Goal: Task Accomplishment & Management: Complete application form

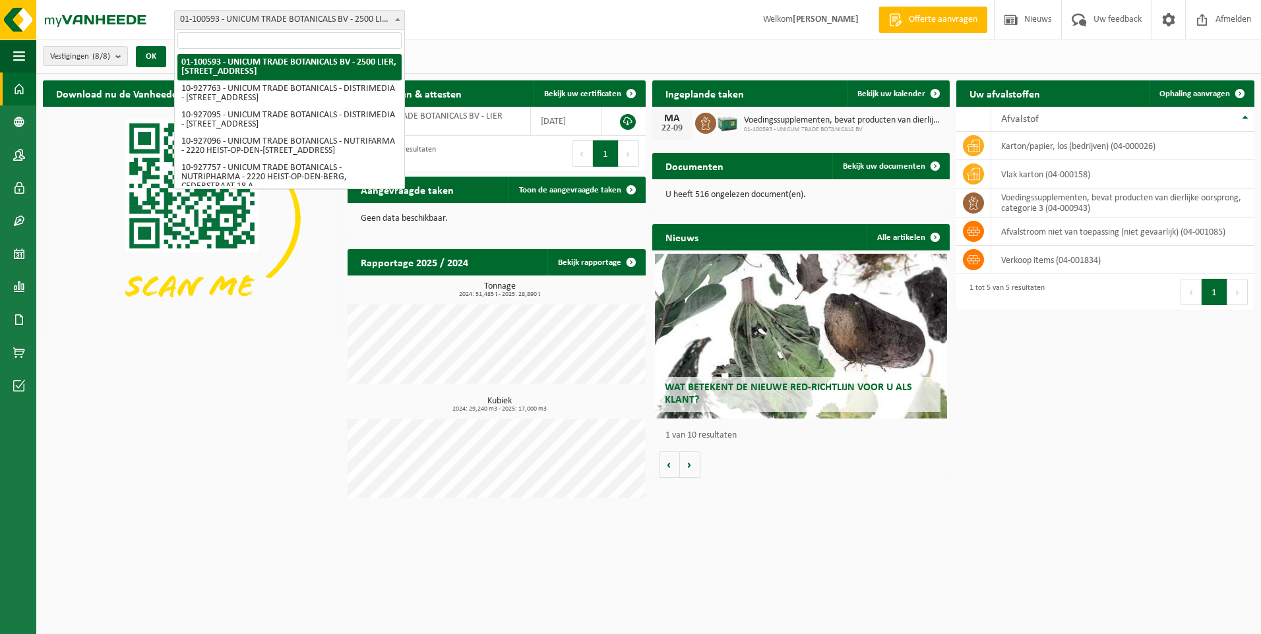
click at [397, 18] on b at bounding box center [397, 19] width 5 height 3
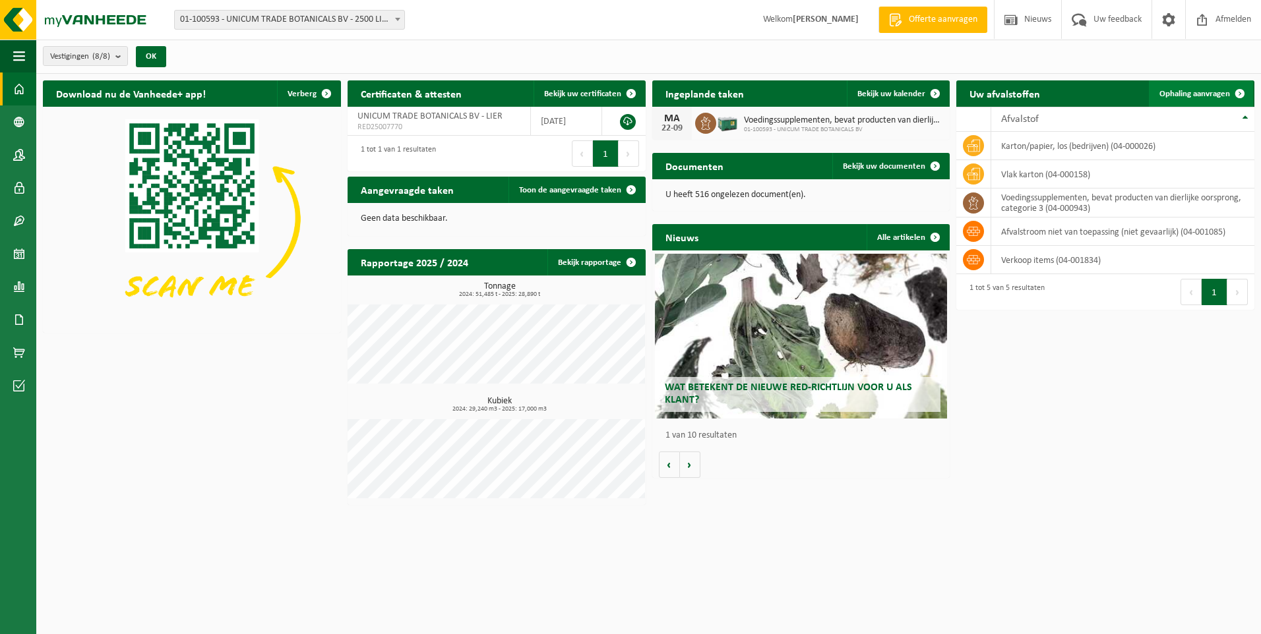
click at [1207, 94] on span "Ophaling aanvragen" at bounding box center [1194, 94] width 71 height 9
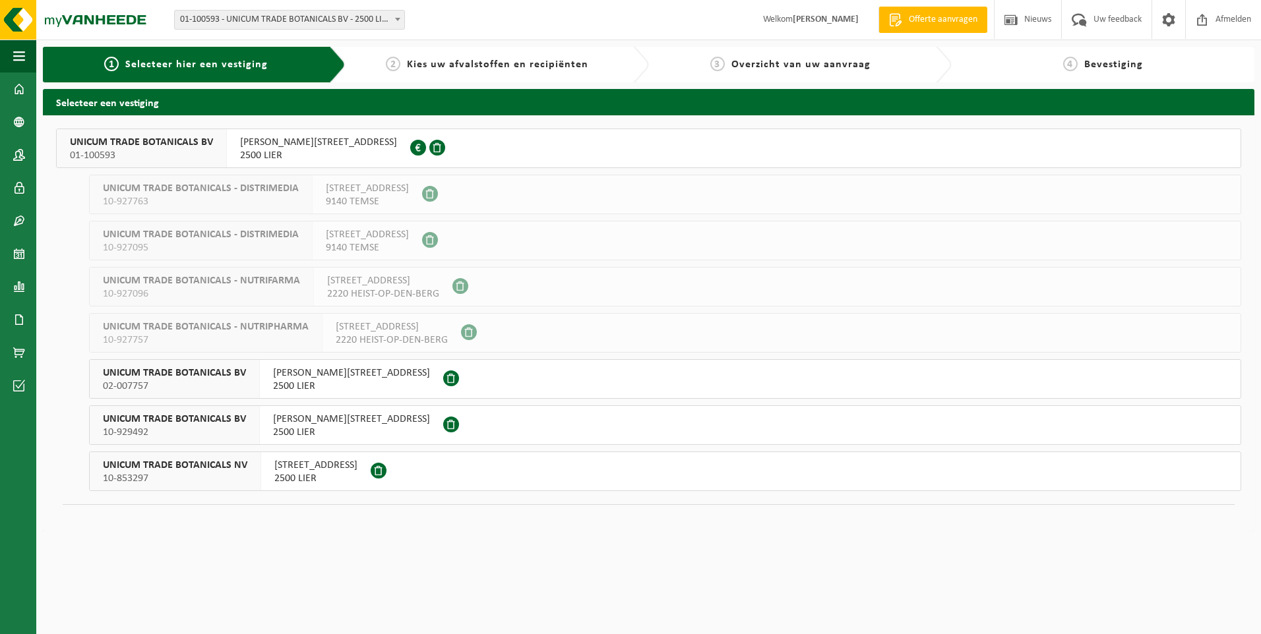
click at [297, 377] on span "[PERSON_NAME][STREET_ADDRESS]" at bounding box center [351, 373] width 157 height 13
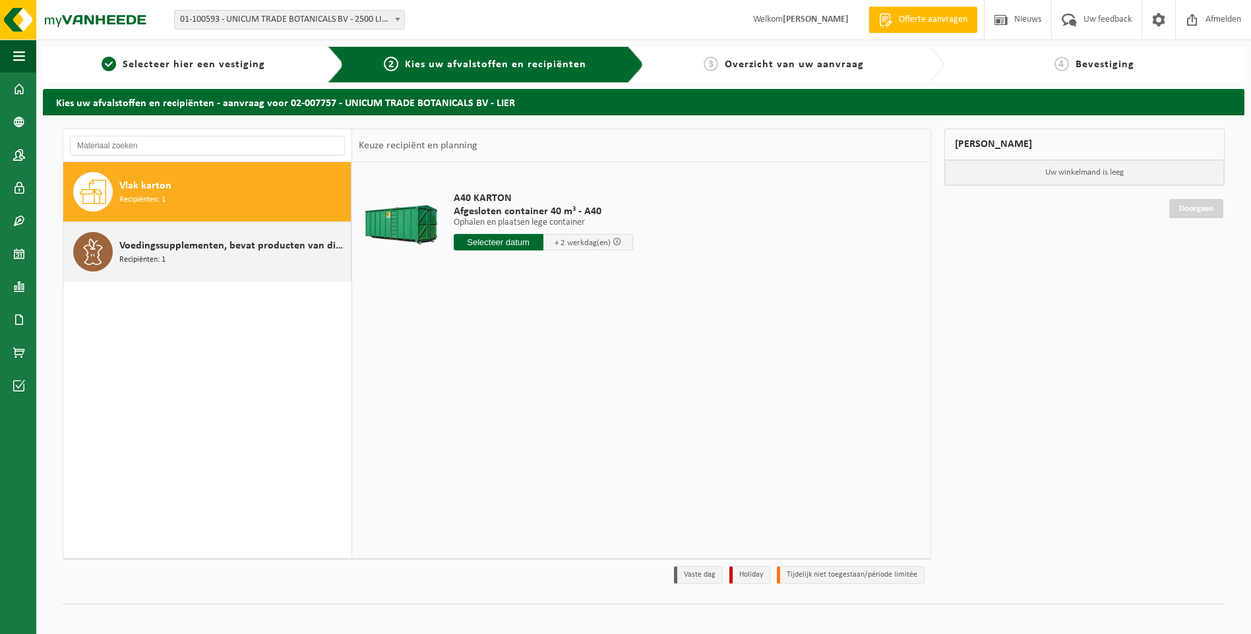
click at [123, 254] on span "Recipiënten: 1" at bounding box center [142, 260] width 46 height 13
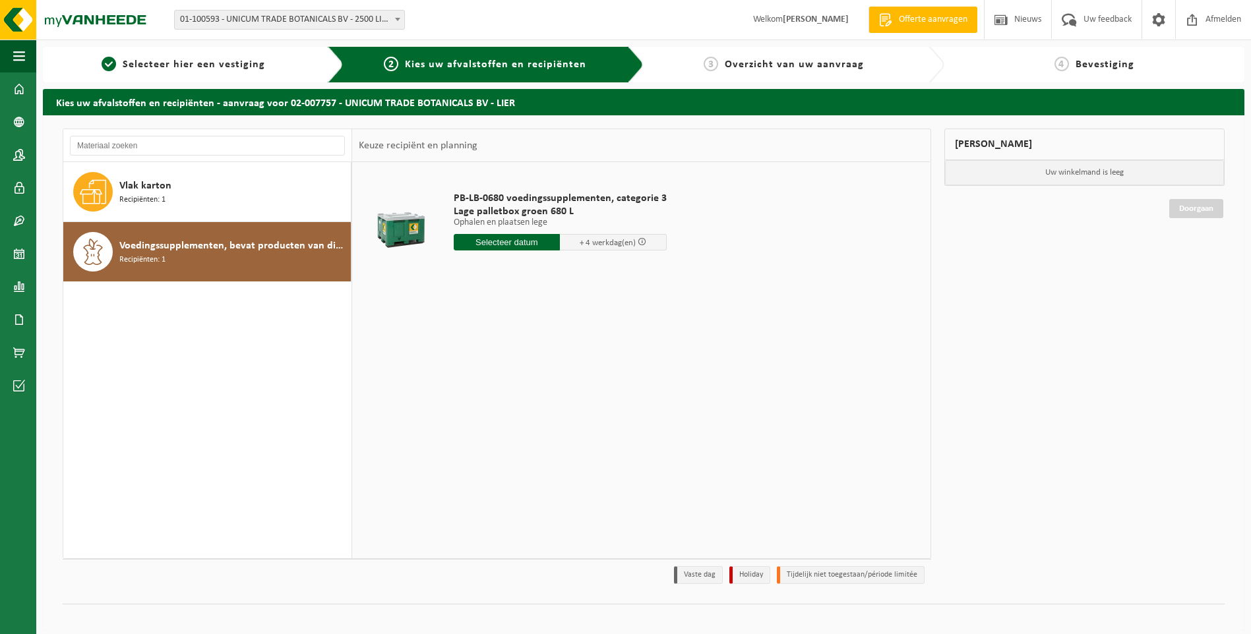
click at [480, 245] on input "text" at bounding box center [507, 242] width 107 height 16
click at [483, 379] on div "23" at bounding box center [488, 380] width 23 height 21
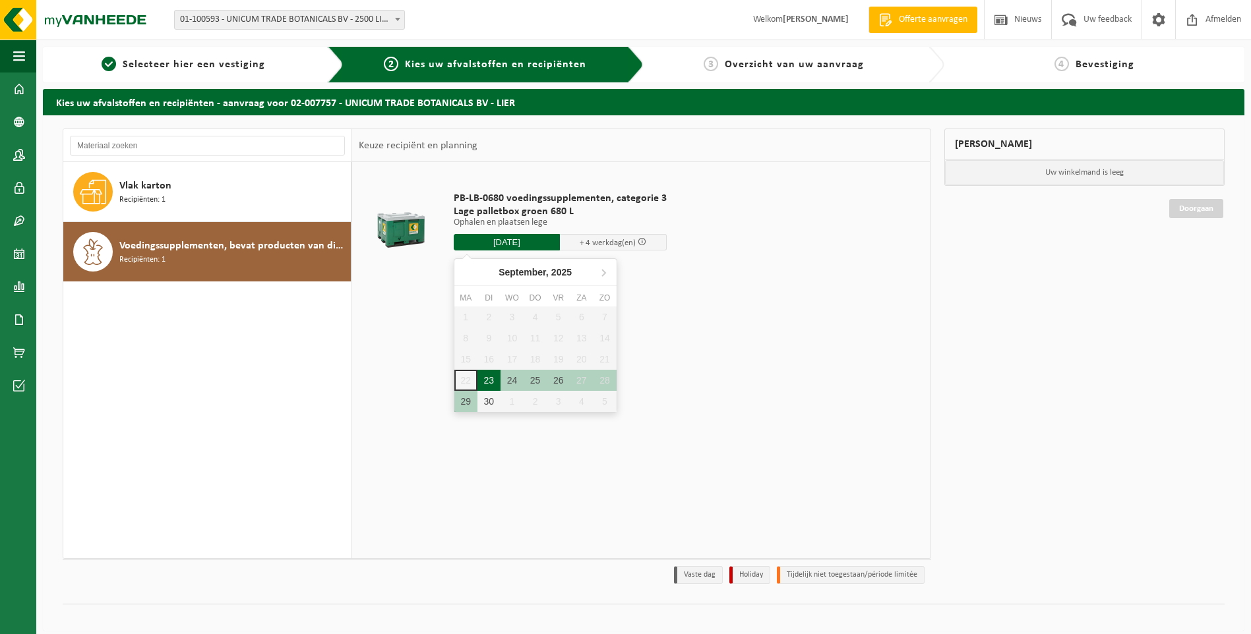
type input "Van 2025-09-23"
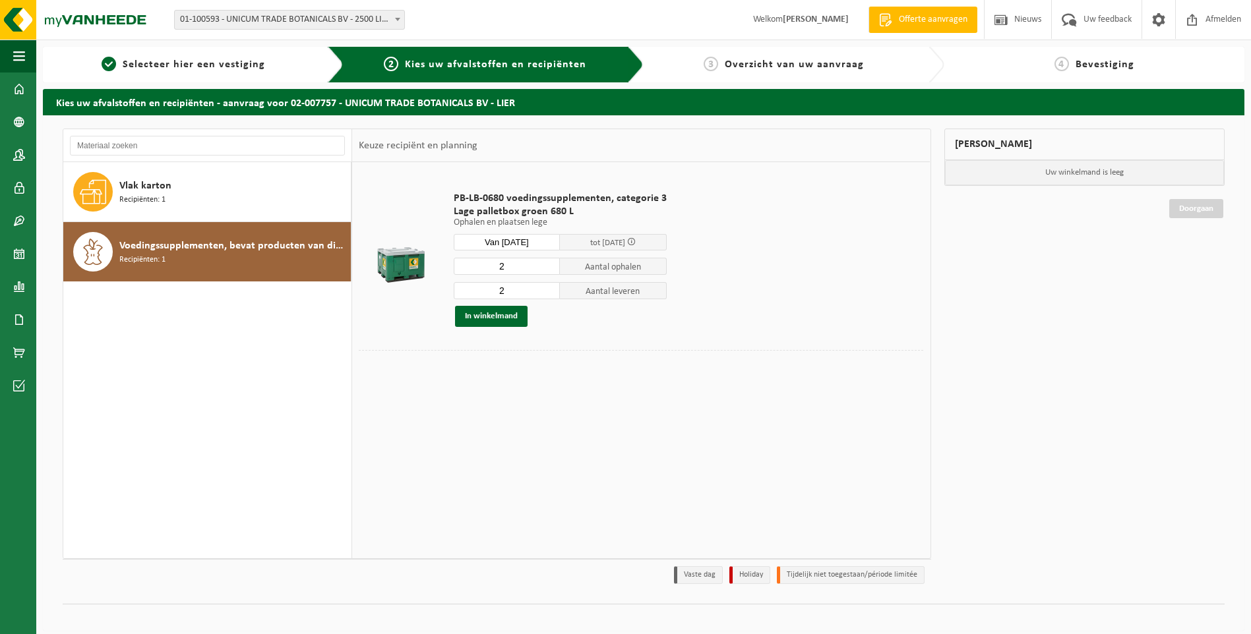
drag, startPoint x: 515, startPoint y: 263, endPoint x: 440, endPoint y: 265, distance: 74.5
click at [446, 264] on td "PB-LB-0680 voedingssupplementen, categorie 3 Lage palletbox groen 680 L Ophalen…" at bounding box center [684, 259] width 480 height 181
type input "1"
click at [493, 322] on button "In winkelmand" at bounding box center [491, 316] width 73 height 21
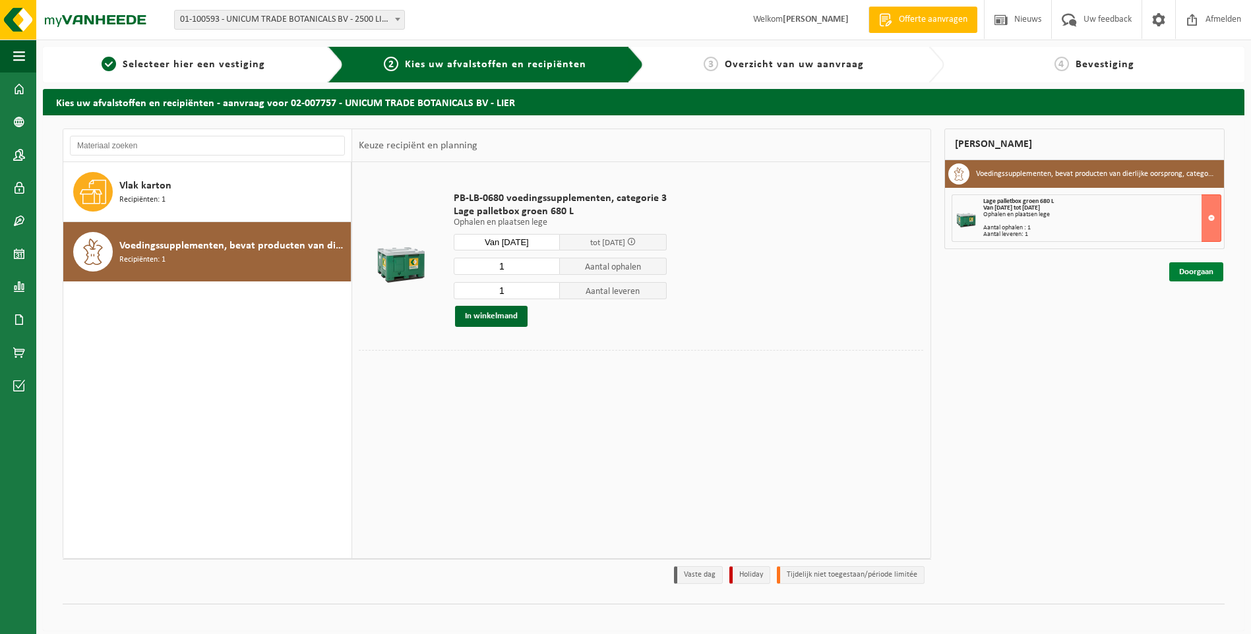
click at [1189, 280] on link "Doorgaan" at bounding box center [1196, 271] width 54 height 19
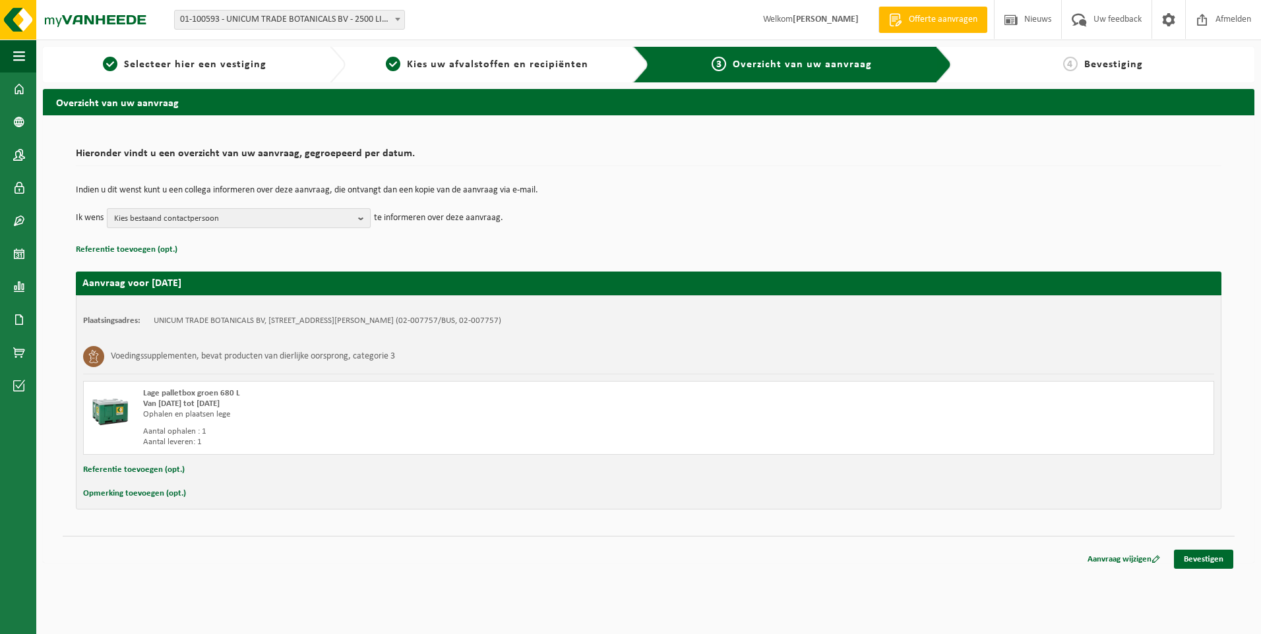
click at [158, 214] on span "Kies bestaand contactpersoon" at bounding box center [233, 219] width 239 height 20
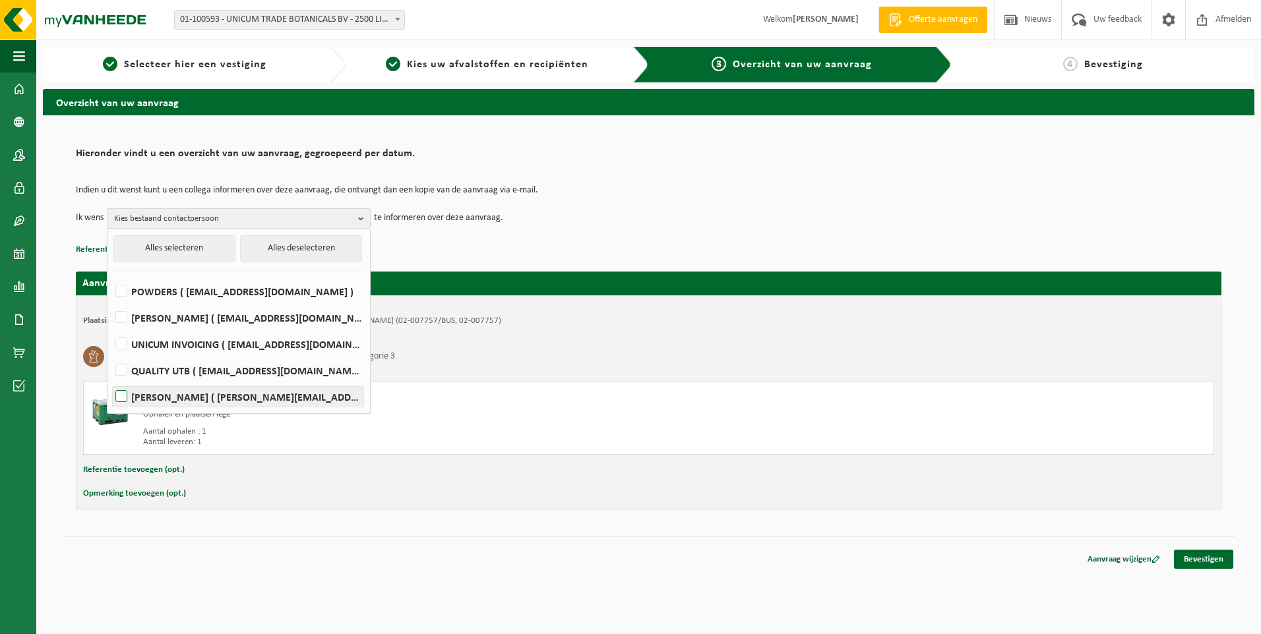
click at [171, 394] on label "MELISSA VAN OECKEL ( melissa@utb-botanicals.be )" at bounding box center [238, 397] width 251 height 20
click at [111, 380] on input "MELISSA VAN OECKEL ( melissa@utb-botanicals.be )" at bounding box center [110, 380] width 1 height 1
checkbox input "true"
click at [1197, 556] on link "Bevestigen" at bounding box center [1203, 559] width 59 height 19
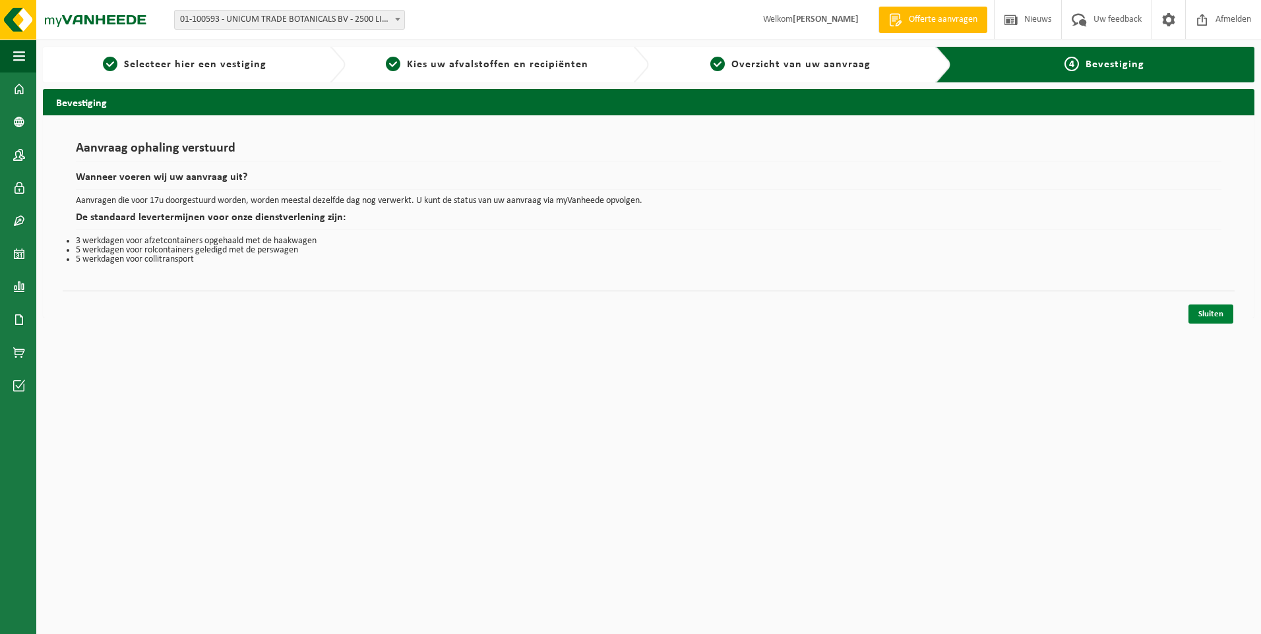
click at [1209, 315] on link "Sluiten" at bounding box center [1210, 314] width 45 height 19
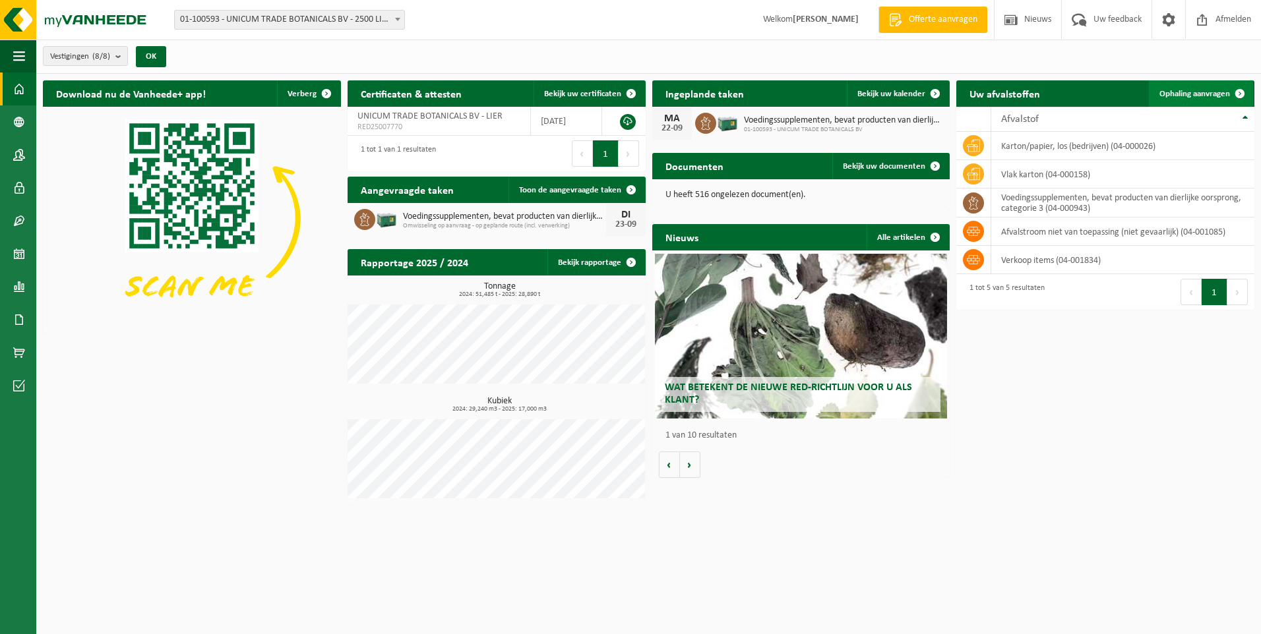
click at [1219, 96] on span "Ophaling aanvragen" at bounding box center [1194, 94] width 71 height 9
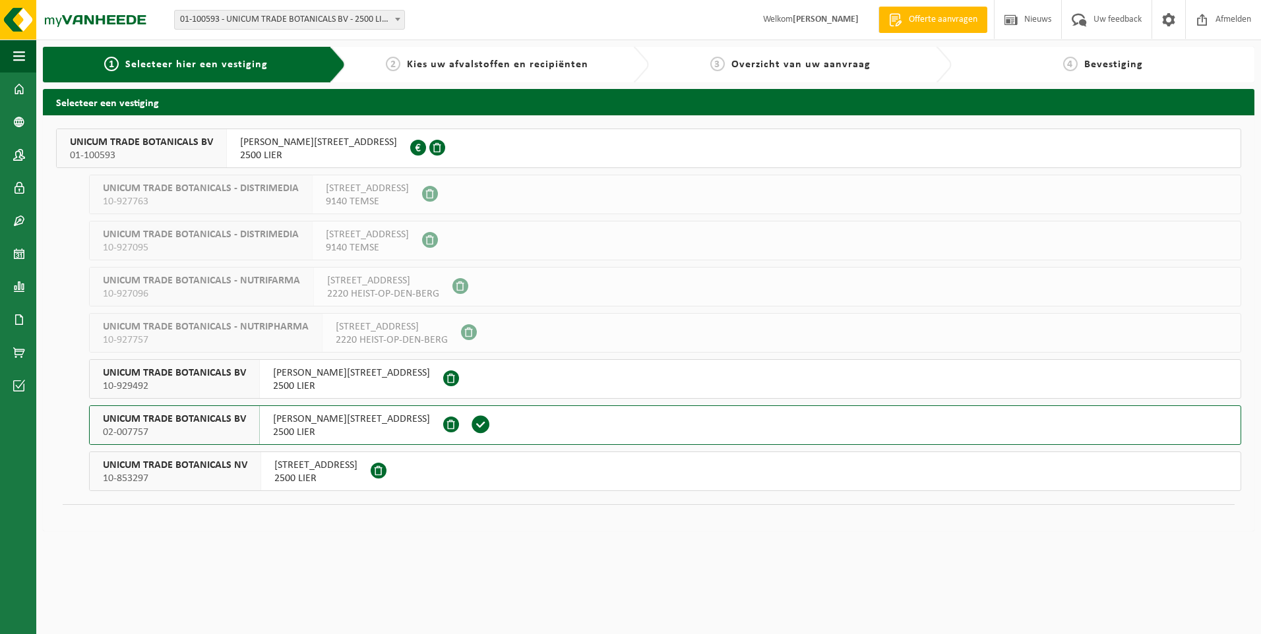
click at [287, 467] on span "ONDERNEMERSSTRAAT 7" at bounding box center [315, 465] width 83 height 13
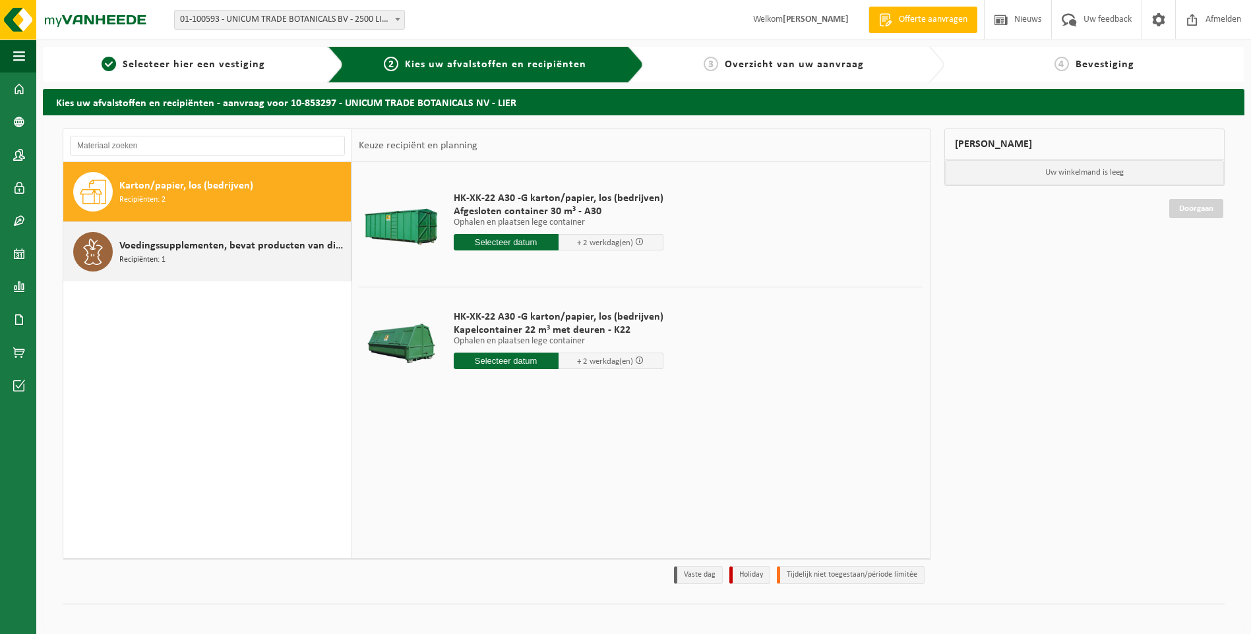
click at [98, 243] on icon at bounding box center [93, 252] width 26 height 26
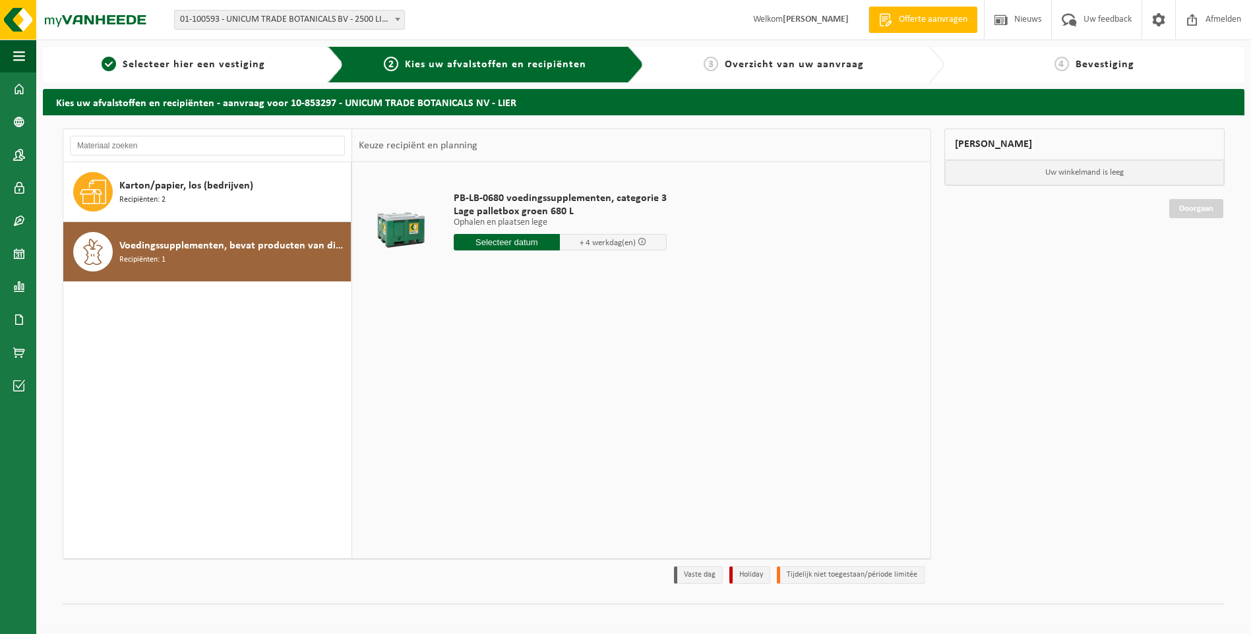
click at [492, 248] on input "text" at bounding box center [507, 242] width 107 height 16
click at [484, 380] on div "23" at bounding box center [488, 380] width 23 height 21
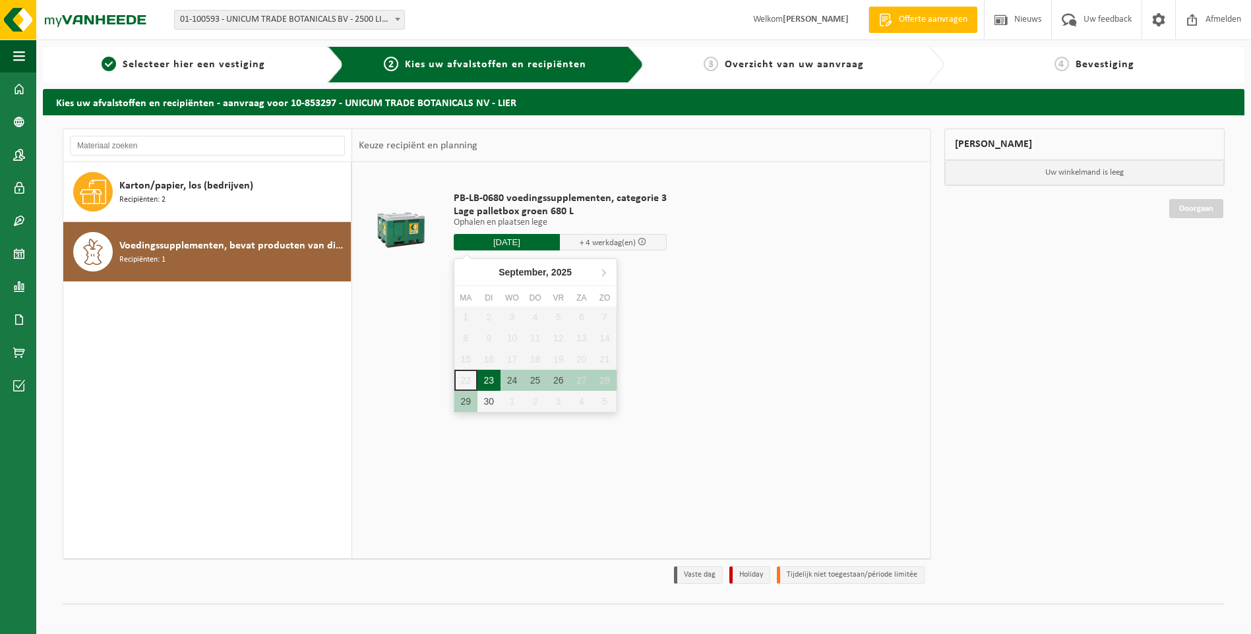
type input "Van [DATE]"
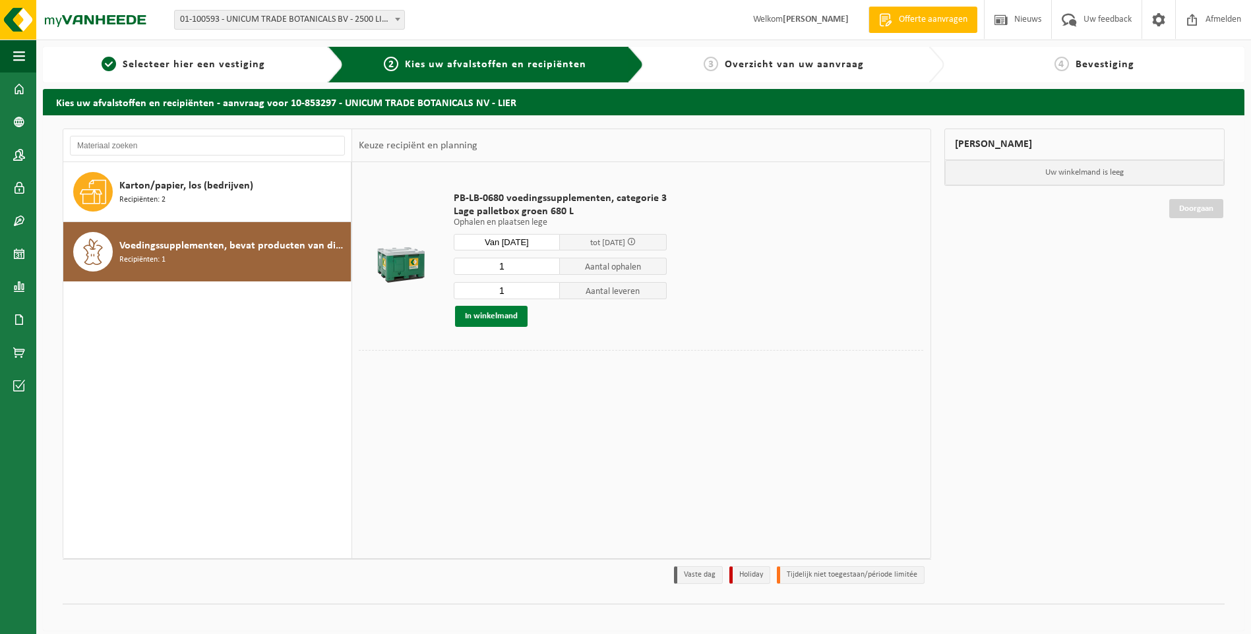
click at [494, 326] on div "PB-LB-0680 voedingssupplementen, categorie 3 Lage palletbox groen 680 L Ophalen…" at bounding box center [560, 260] width 226 height 162
click at [499, 316] on button "In winkelmand" at bounding box center [491, 316] width 73 height 21
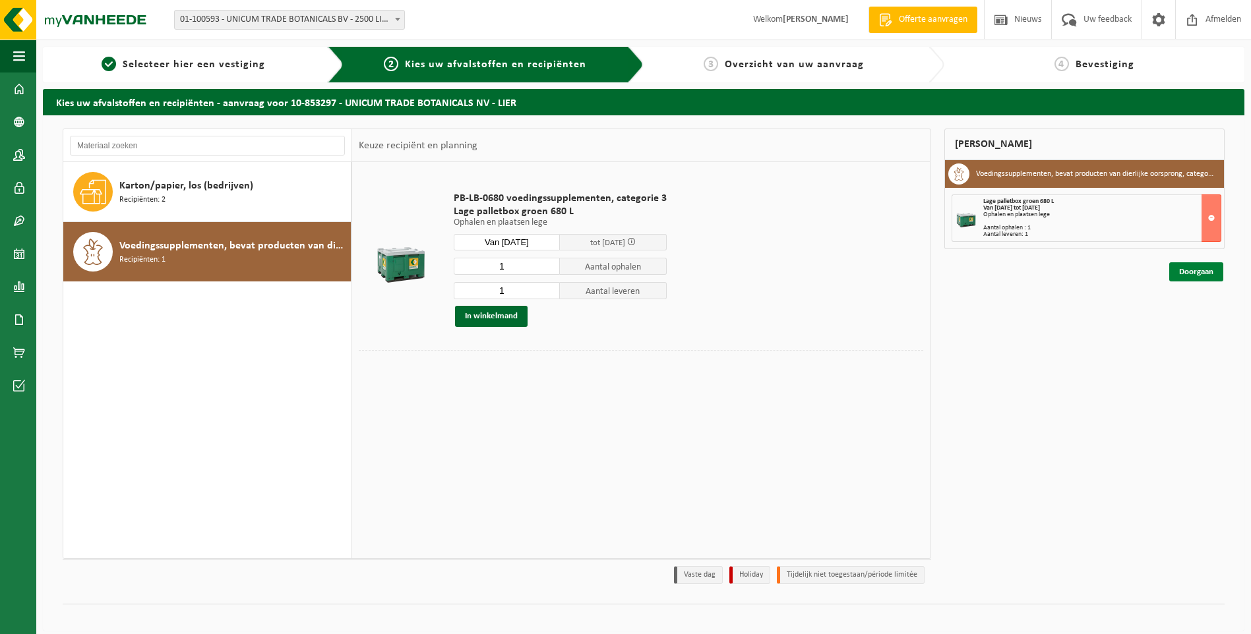
click at [1184, 274] on link "Doorgaan" at bounding box center [1196, 271] width 54 height 19
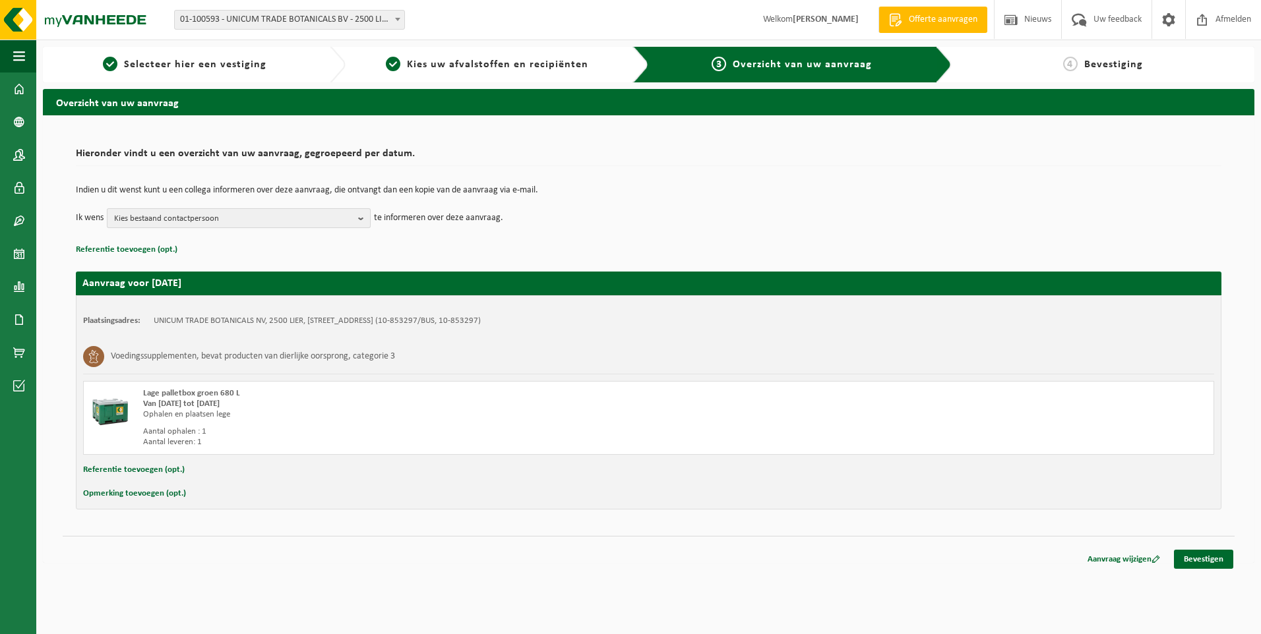
click at [270, 216] on span "Kies bestaand contactpersoon" at bounding box center [233, 219] width 239 height 20
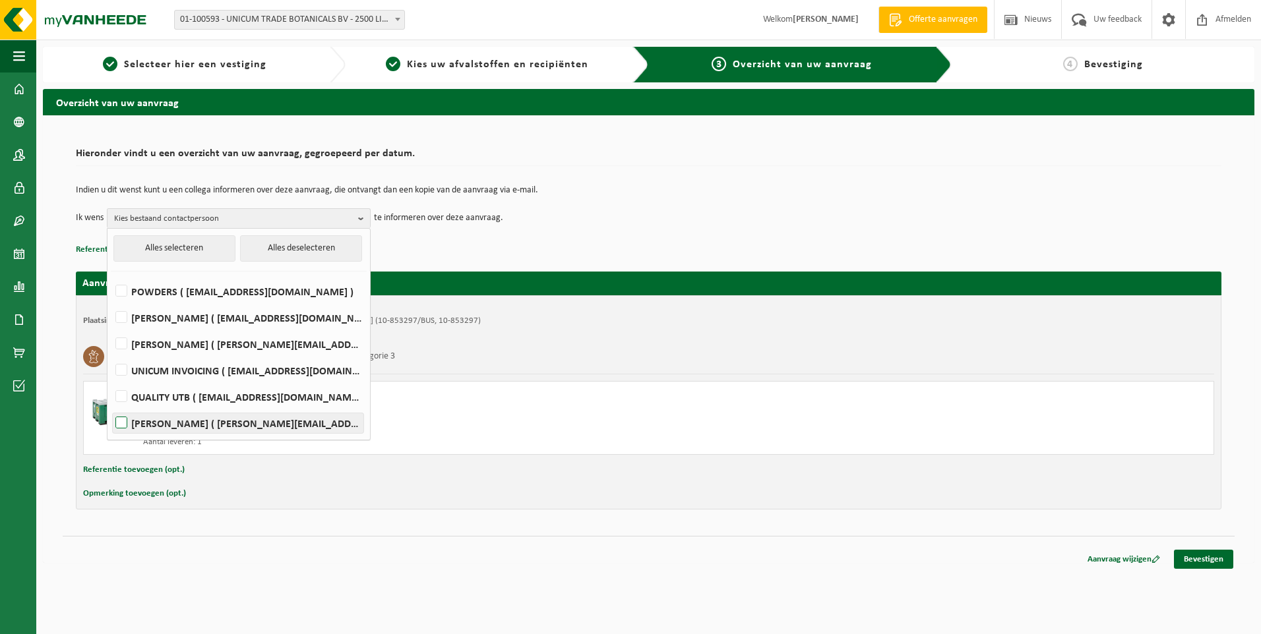
drag, startPoint x: 168, startPoint y: 419, endPoint x: 213, endPoint y: 420, distance: 44.8
click at [168, 420] on label "[PERSON_NAME] ( [PERSON_NAME][EMAIL_ADDRESS][DOMAIN_NAME] )" at bounding box center [238, 423] width 251 height 20
click at [111, 407] on input "[PERSON_NAME] ( [PERSON_NAME][EMAIL_ADDRESS][DOMAIN_NAME] )" at bounding box center [110, 406] width 1 height 1
checkbox input "true"
click at [1219, 562] on link "Bevestigen" at bounding box center [1203, 559] width 59 height 19
